Goal: Information Seeking & Learning: Learn about a topic

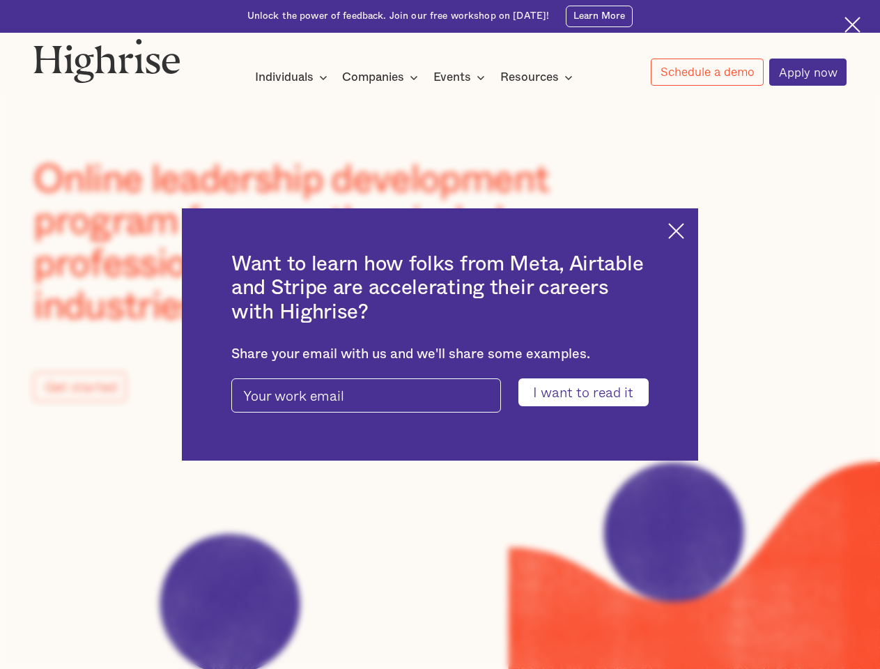
click at [592, 393] on input "I want to read it" at bounding box center [583, 391] width 130 height 27
click at [684, 228] on img at bounding box center [676, 231] width 16 height 16
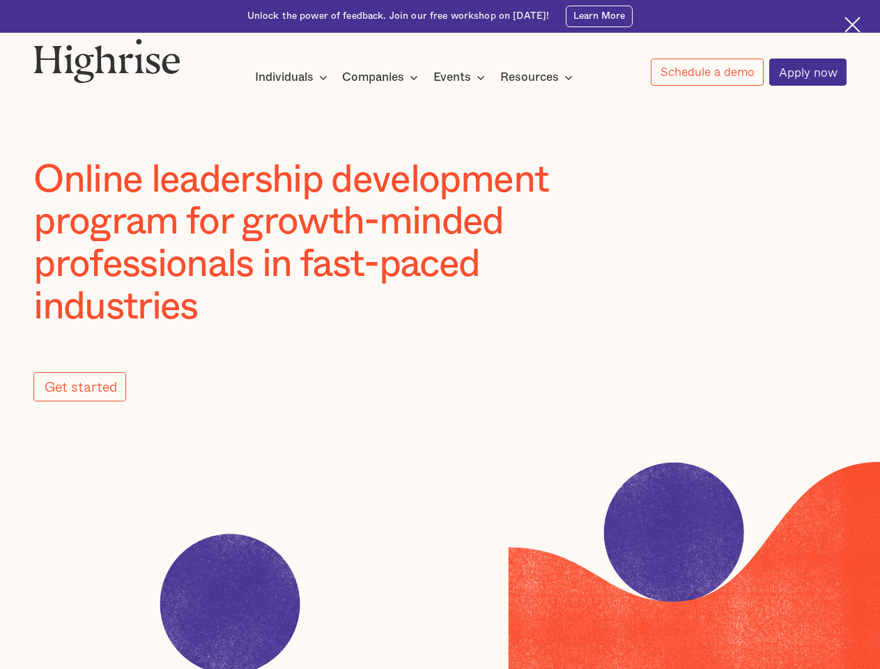
click at [291, 79] on div "Individuals Programs 1 Highrise Leader A 6-month program to grow leadership wit…" at bounding box center [293, 77] width 77 height 18
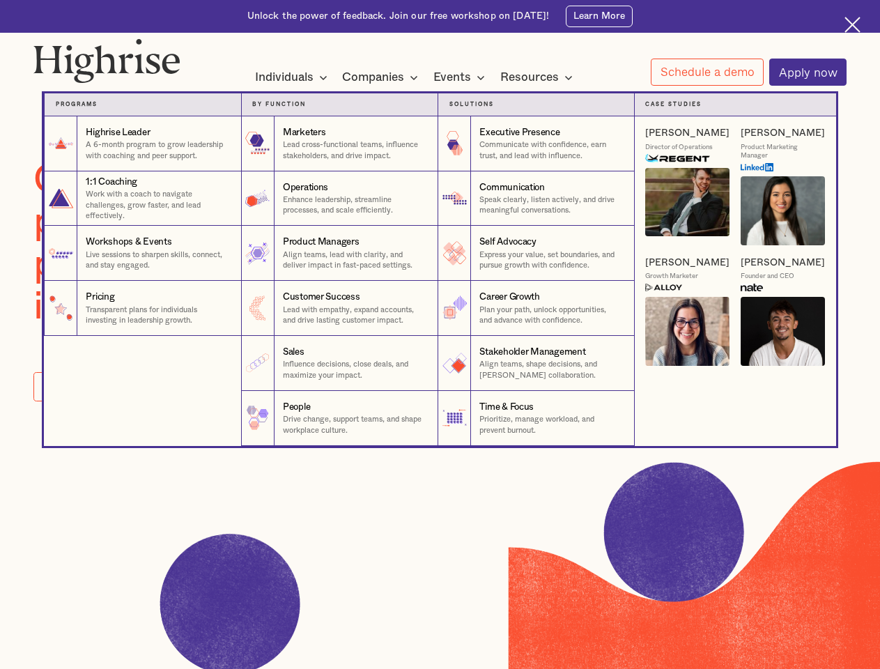
click at [382, 79] on nav "Programs 1 Highrise Leader A 6-month program to grow leadership with coaching a…" at bounding box center [440, 258] width 836 height 374
click at [462, 79] on nav "Programs 1 Highrise Leader A 6-month program to grow leadership with coaching a…" at bounding box center [440, 258] width 836 height 374
click at [540, 79] on nav "Programs 1 Highrise Leader A 6-month program to grow leadership with coaching a…" at bounding box center [440, 258] width 836 height 374
click at [706, 73] on nav "Programs 1 Highrise Leader A 6-month program to grow leadership with coaching a…" at bounding box center [440, 258] width 836 height 374
